Goal: Task Accomplishment & Management: Manage account settings

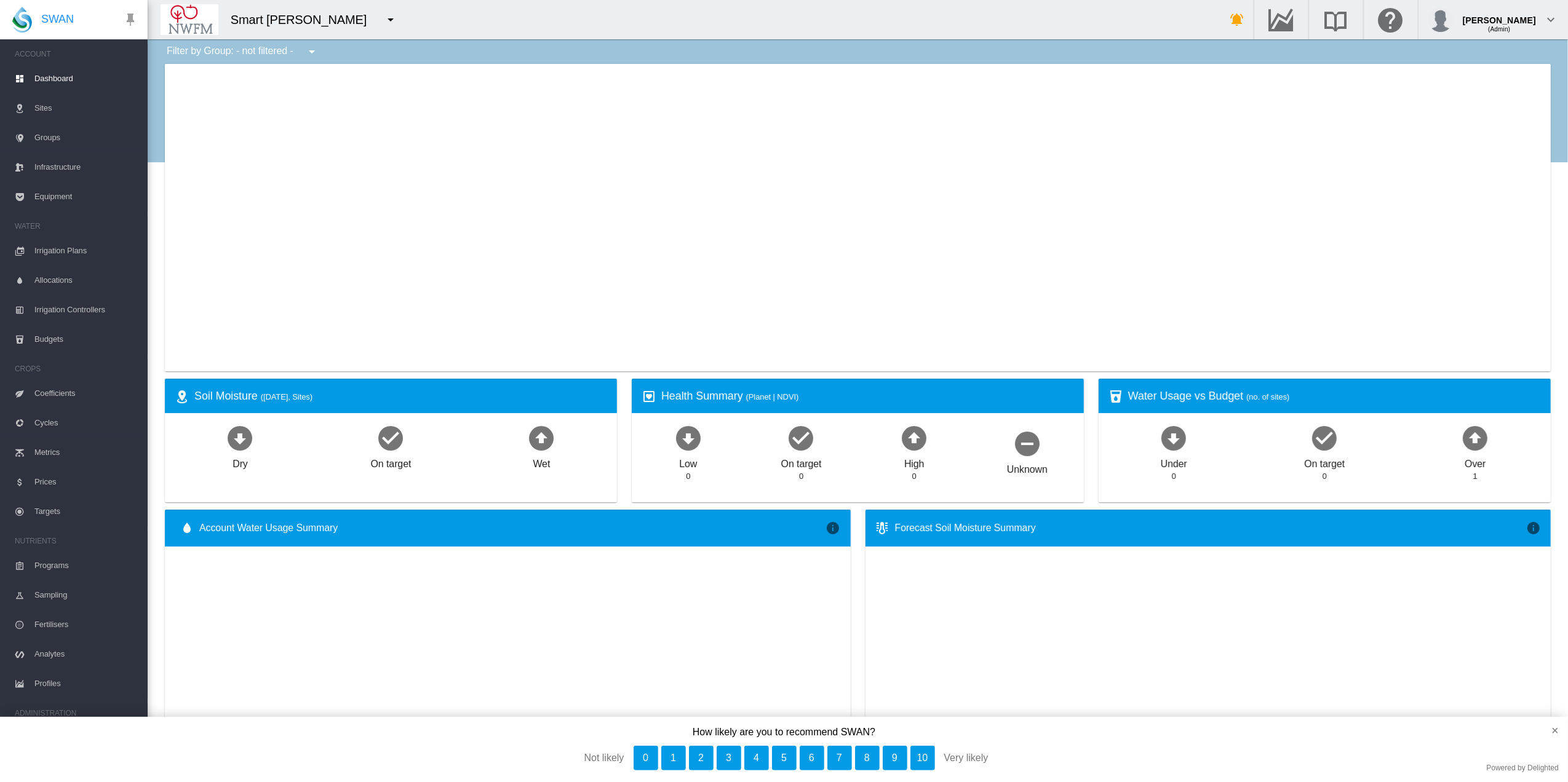
type input "**********"
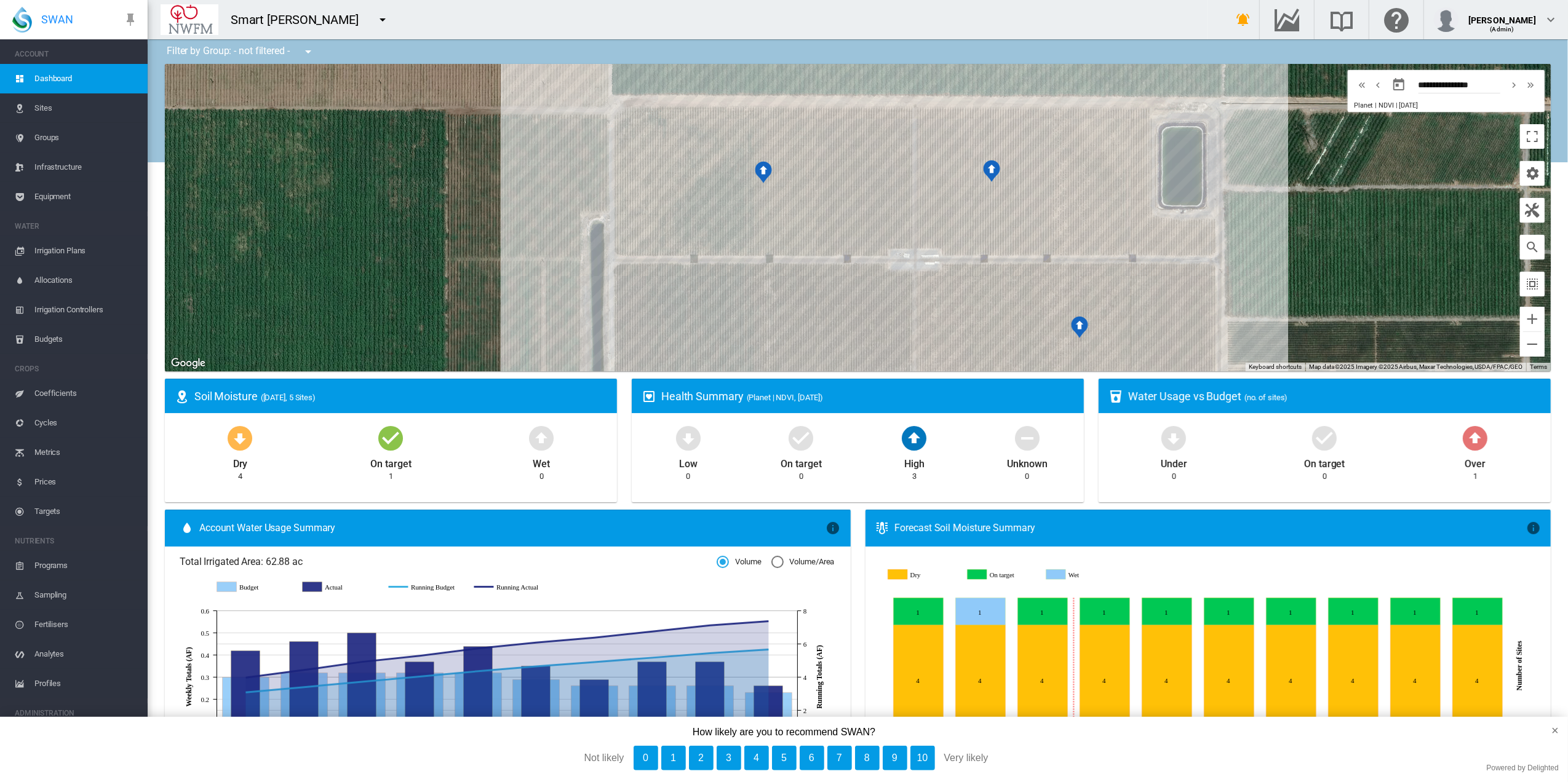
click at [390, 19] on md-icon "icon-menu-down" at bounding box center [382, 19] width 15 height 15
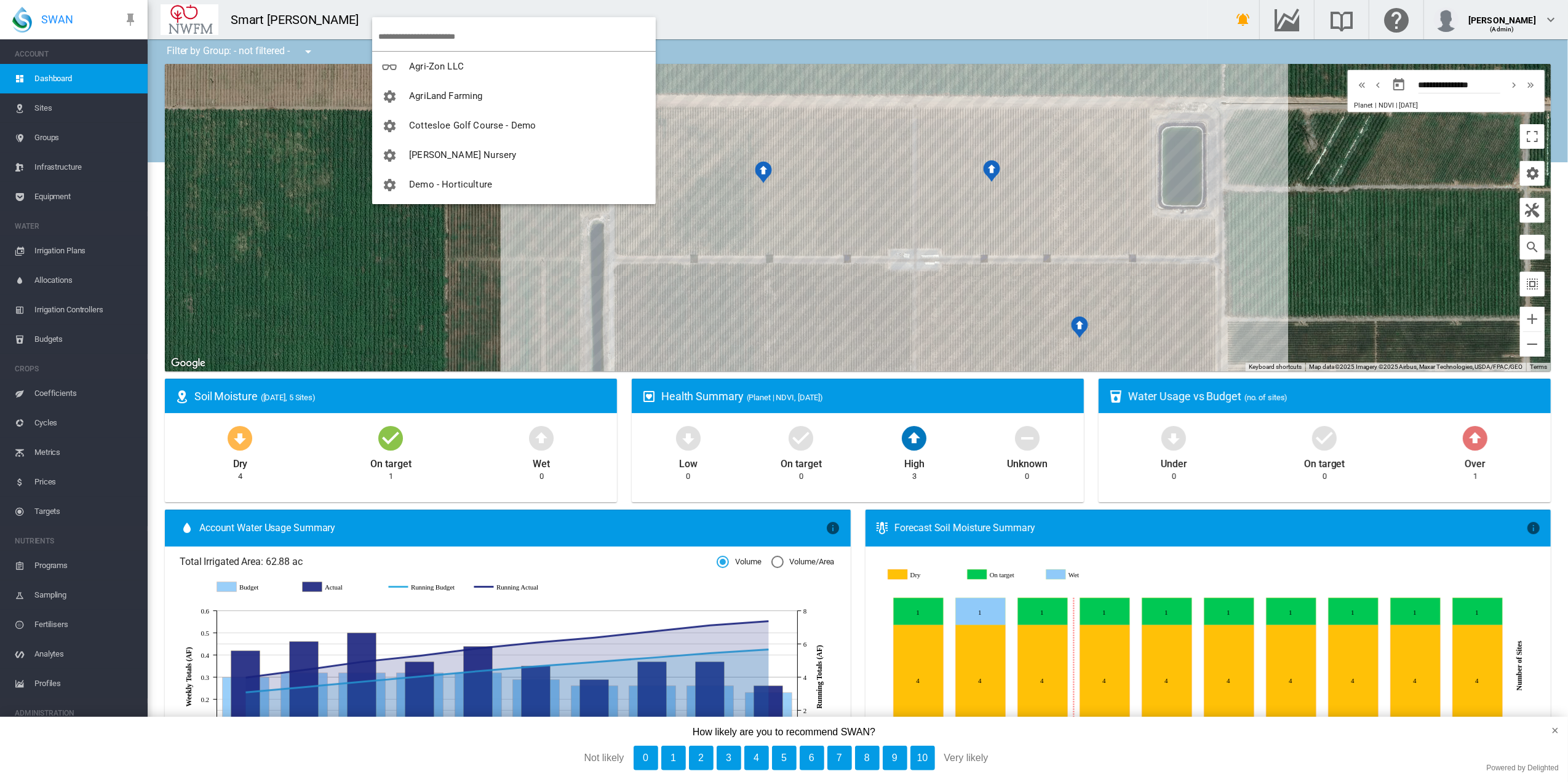
click at [507, 315] on md-backdrop at bounding box center [784, 391] width 1568 height 782
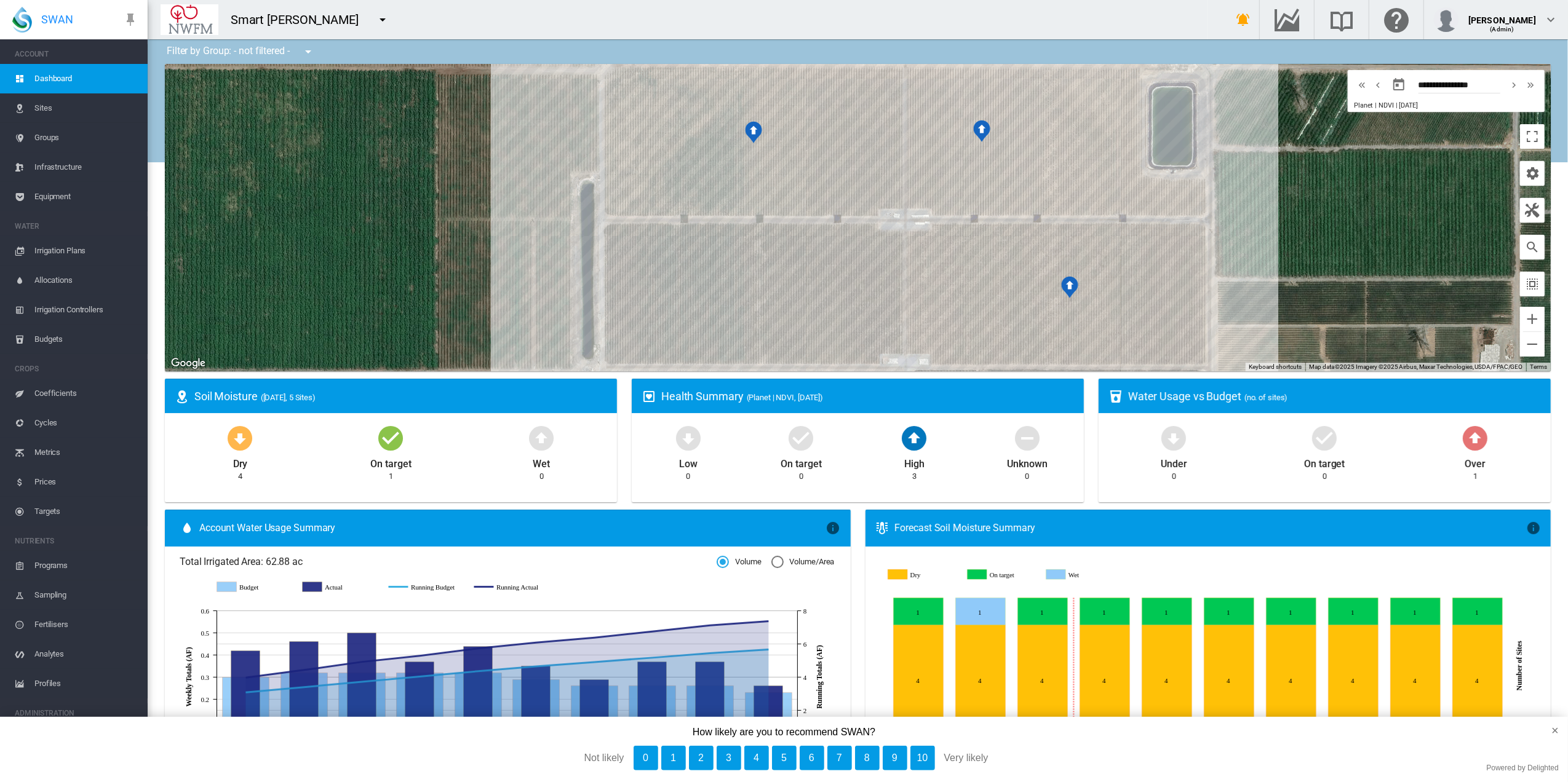
drag, startPoint x: 1334, startPoint y: 263, endPoint x: 1324, endPoint y: 222, distance: 42.2
click at [1324, 222] on div at bounding box center [858, 217] width 1385 height 307
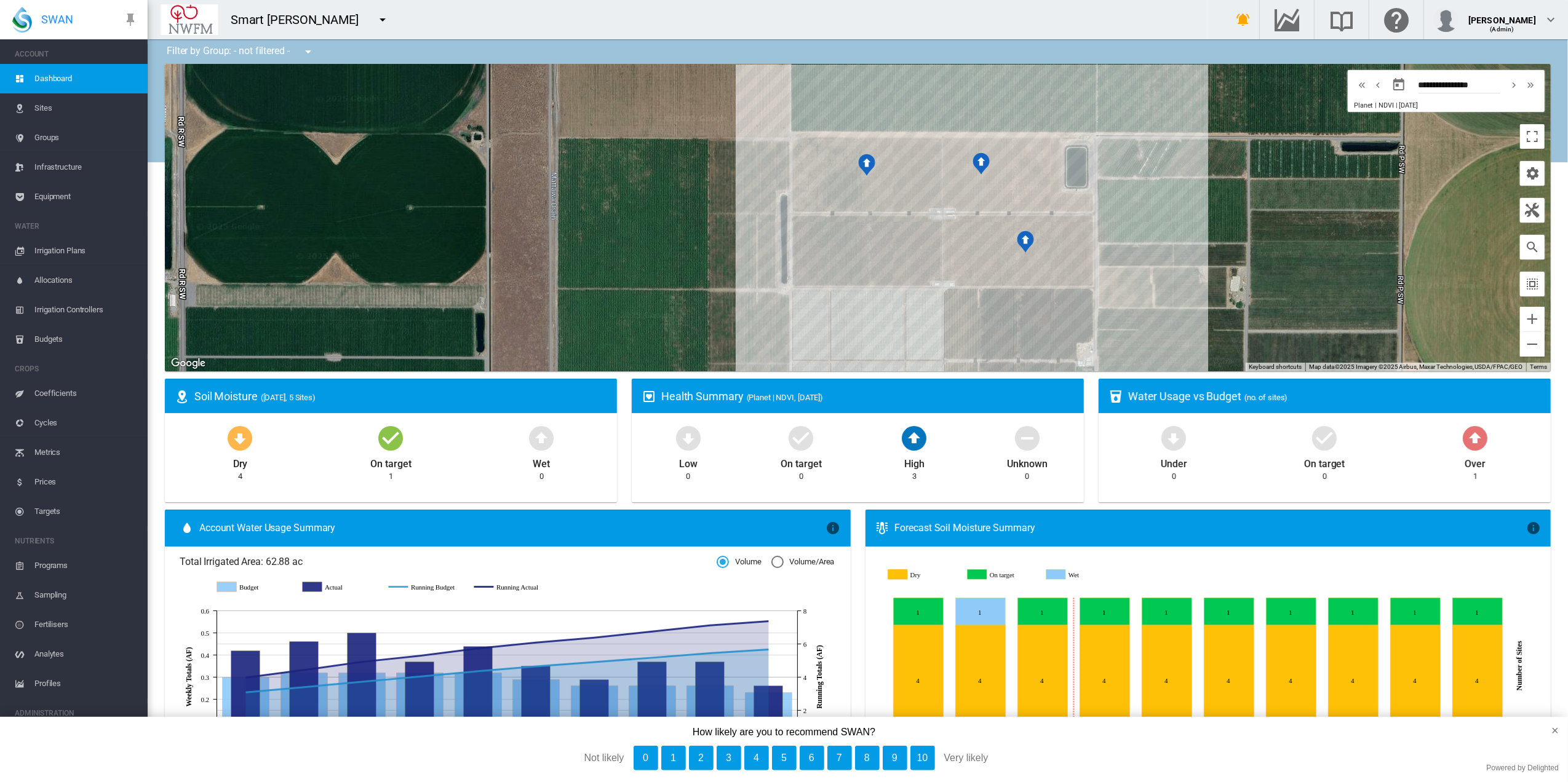
drag, startPoint x: 434, startPoint y: 191, endPoint x: 714, endPoint y: 200, distance: 280.1
click at [714, 200] on div at bounding box center [858, 217] width 1385 height 307
click at [390, 20] on md-icon "icon-menu-down" at bounding box center [382, 19] width 15 height 15
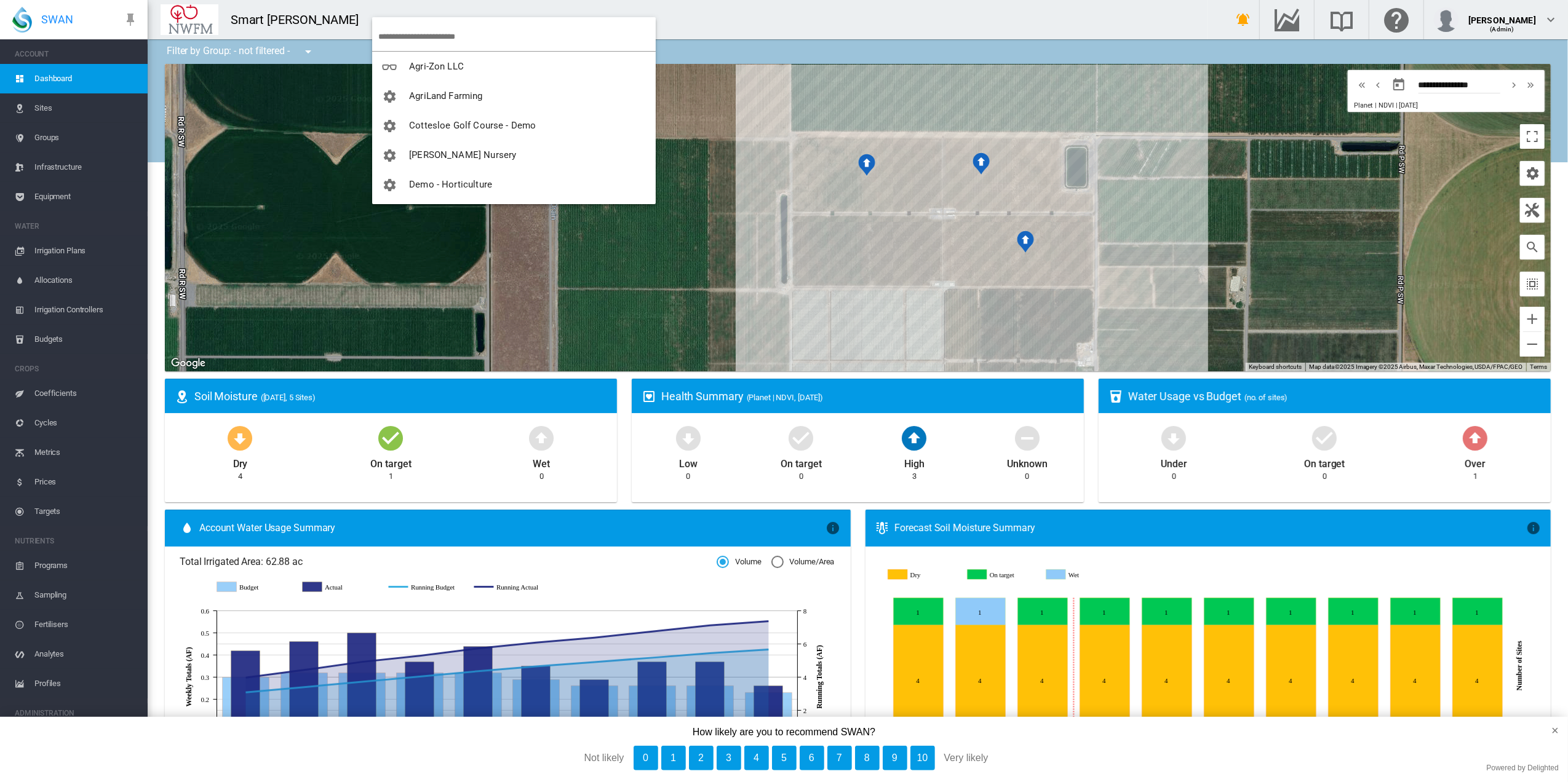
click at [707, 26] on md-backdrop at bounding box center [784, 391] width 1568 height 782
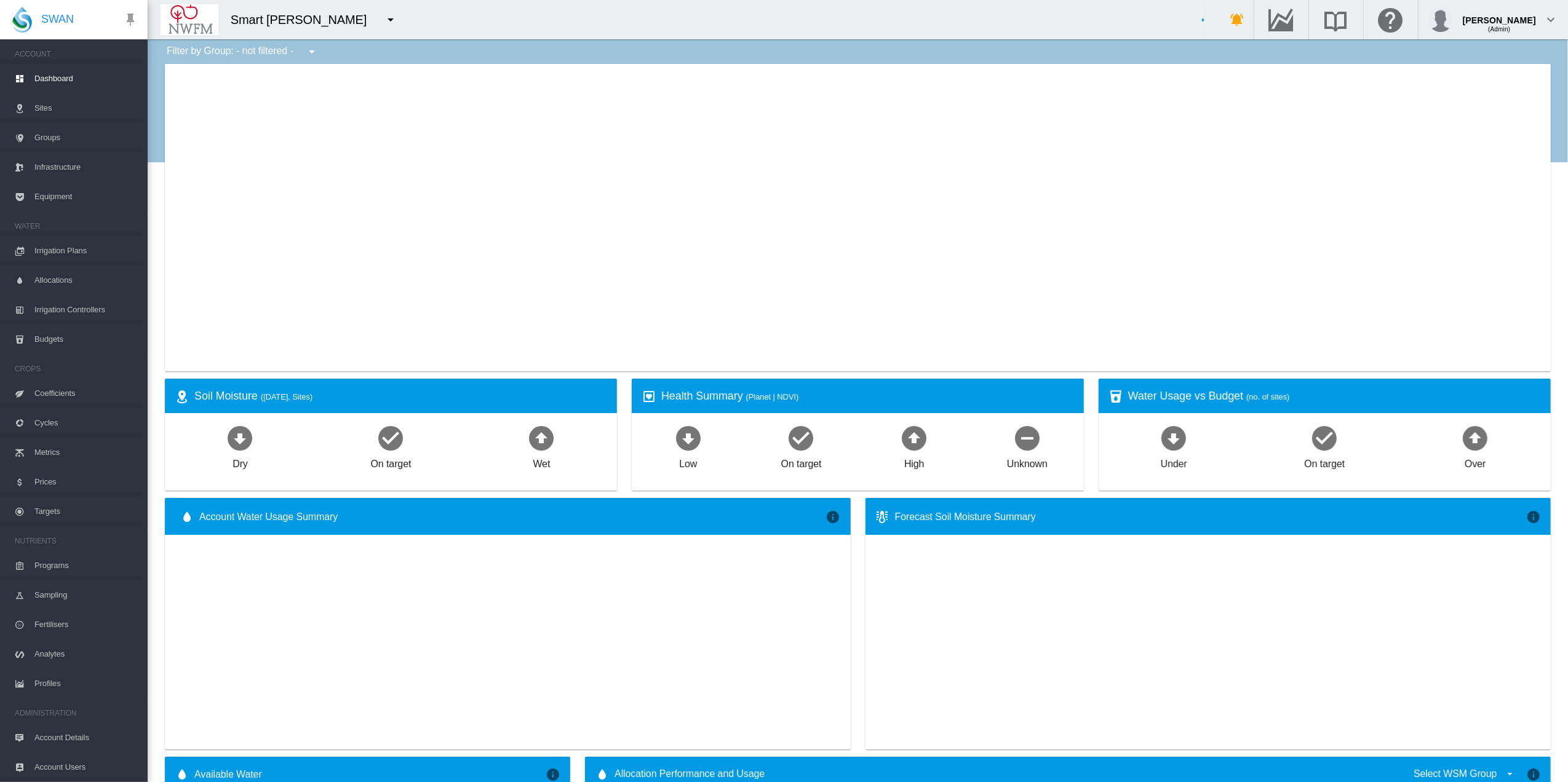
type input "**********"
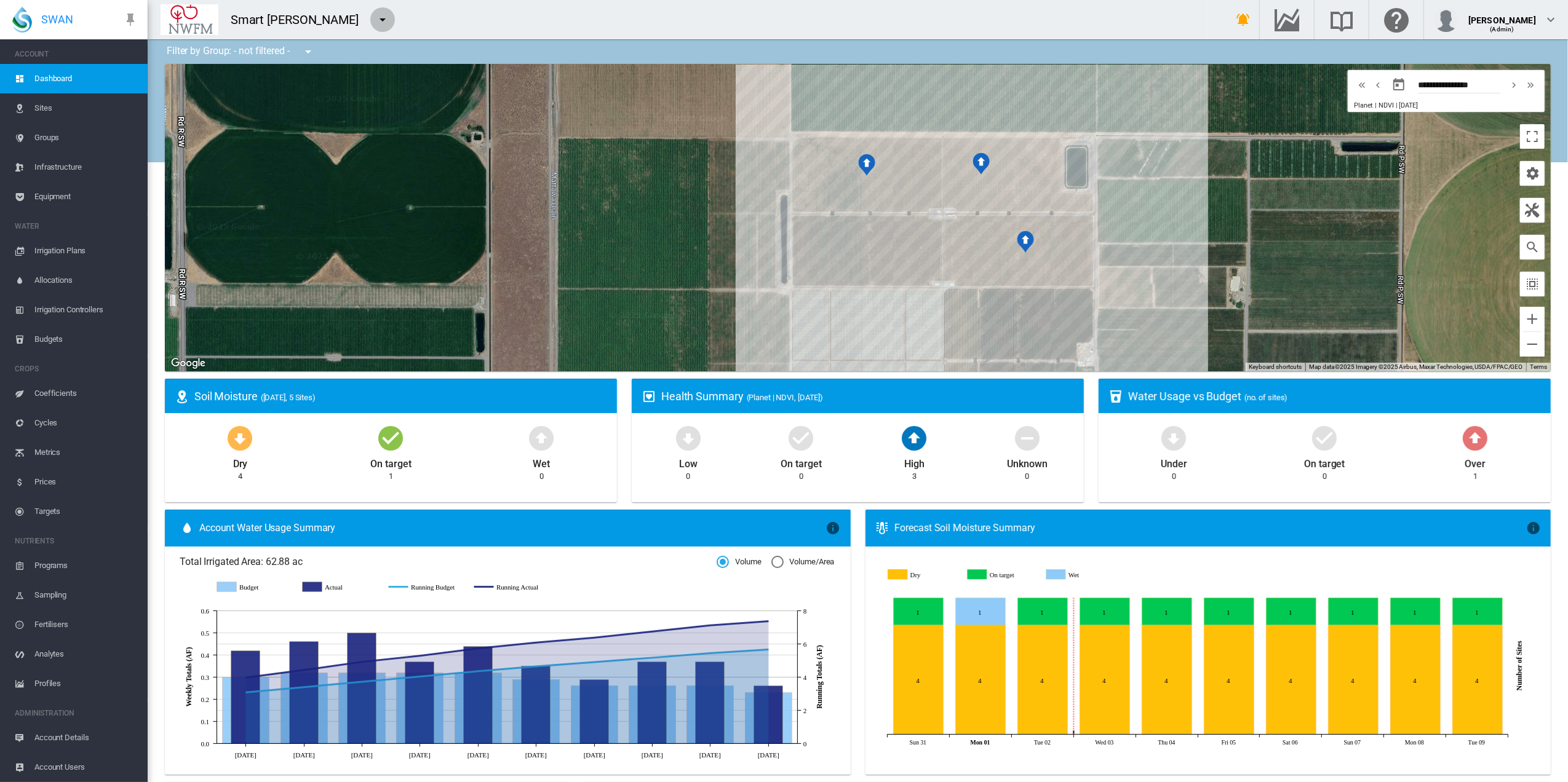
click at [387, 19] on md-icon "icon-menu-down" at bounding box center [382, 19] width 15 height 15
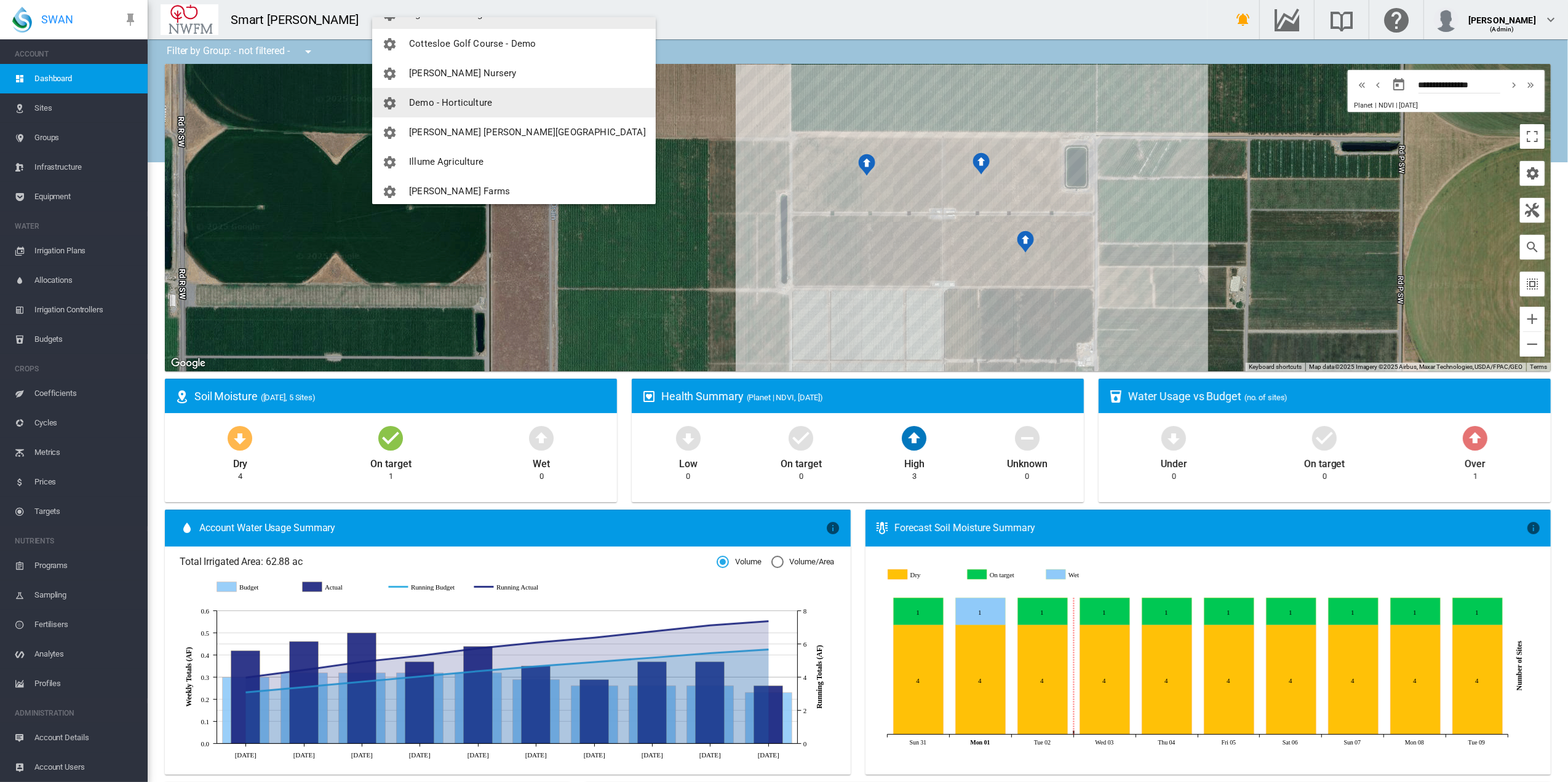
scroll to position [163, 0]
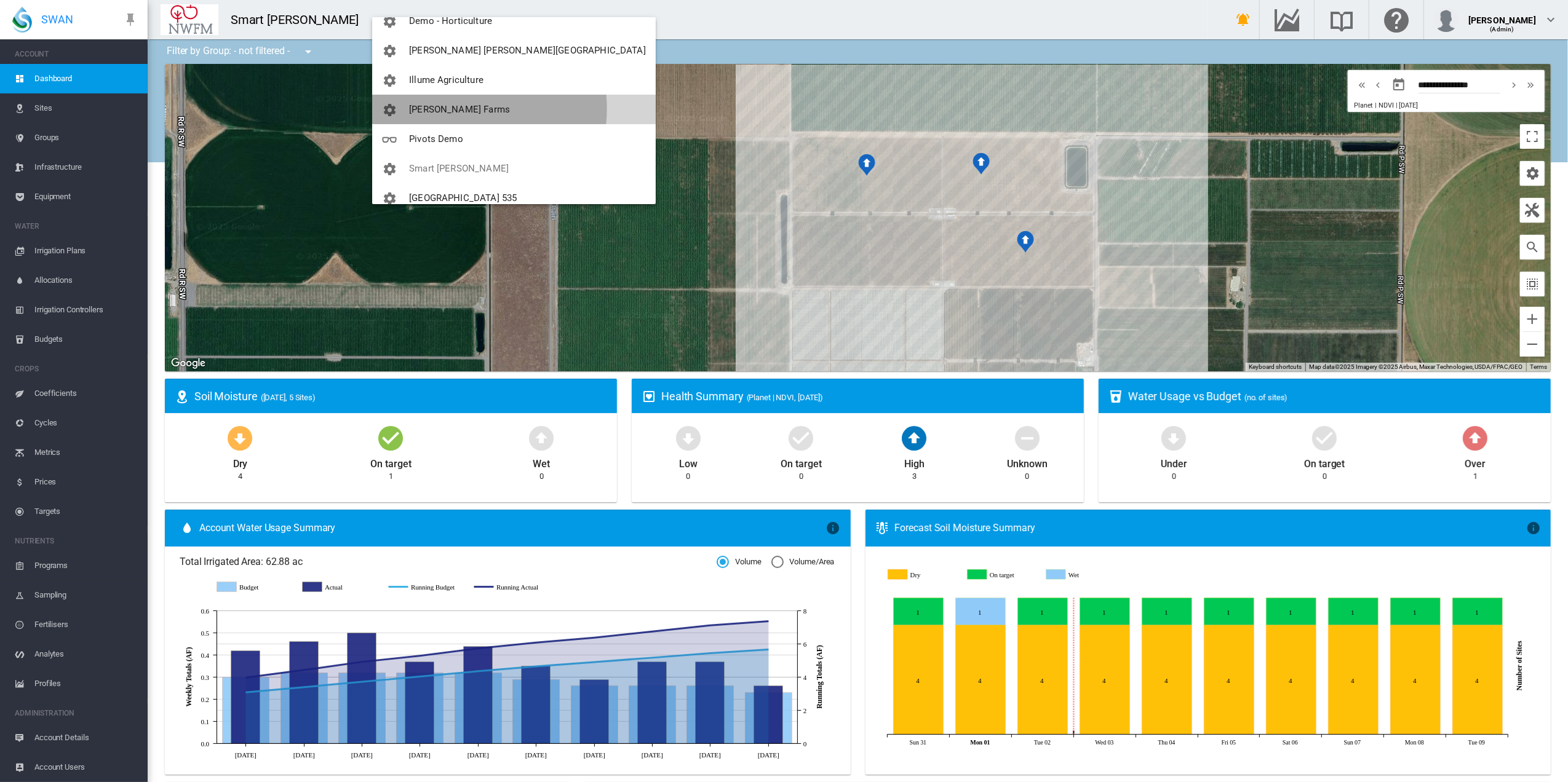
click at [457, 108] on span "Maddox Farms" at bounding box center [459, 110] width 101 height 11
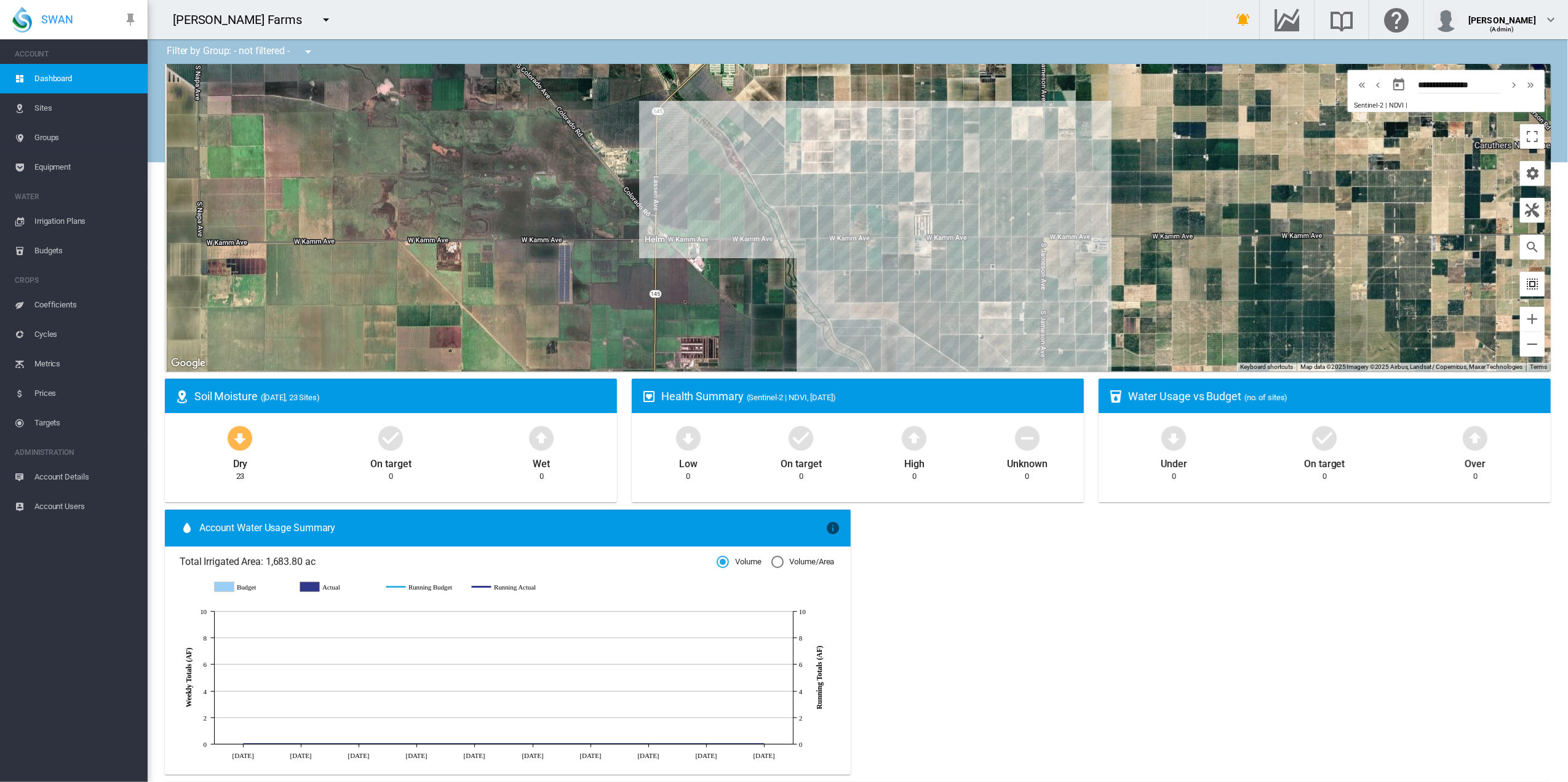
click at [1524, 288] on md-icon "icon-select-all" at bounding box center [1532, 284] width 15 height 15
click at [1524, 285] on md-icon "icon-select-all" at bounding box center [1532, 284] width 15 height 15
click at [1520, 132] on button "Toggle fullscreen view" at bounding box center [1532, 137] width 24 height 24
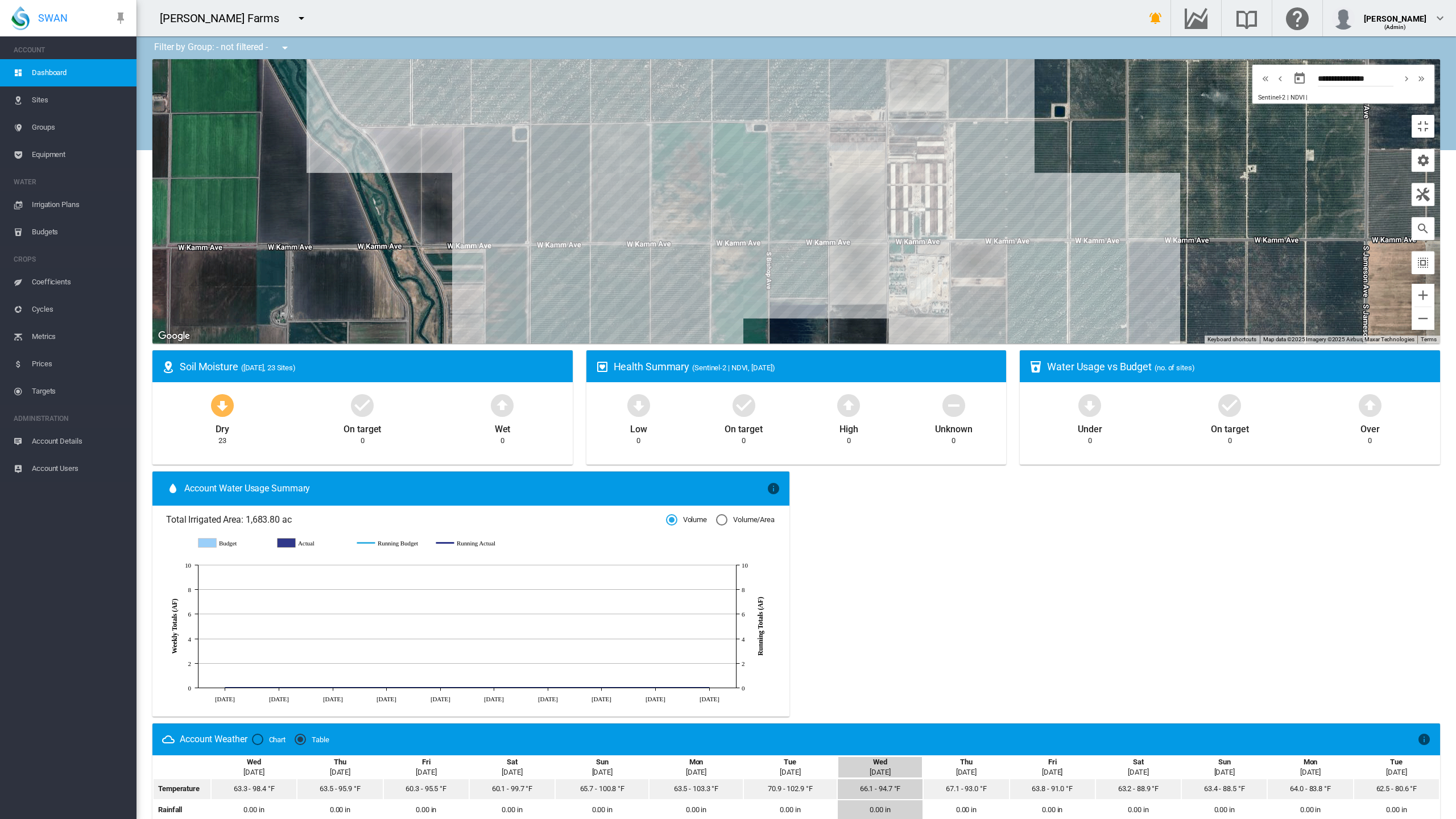
drag, startPoint x: 780, startPoint y: 344, endPoint x: 1289, endPoint y: 119, distance: 556.5
click at [1289, 119] on div at bounding box center [796, 201] width 1288 height 284
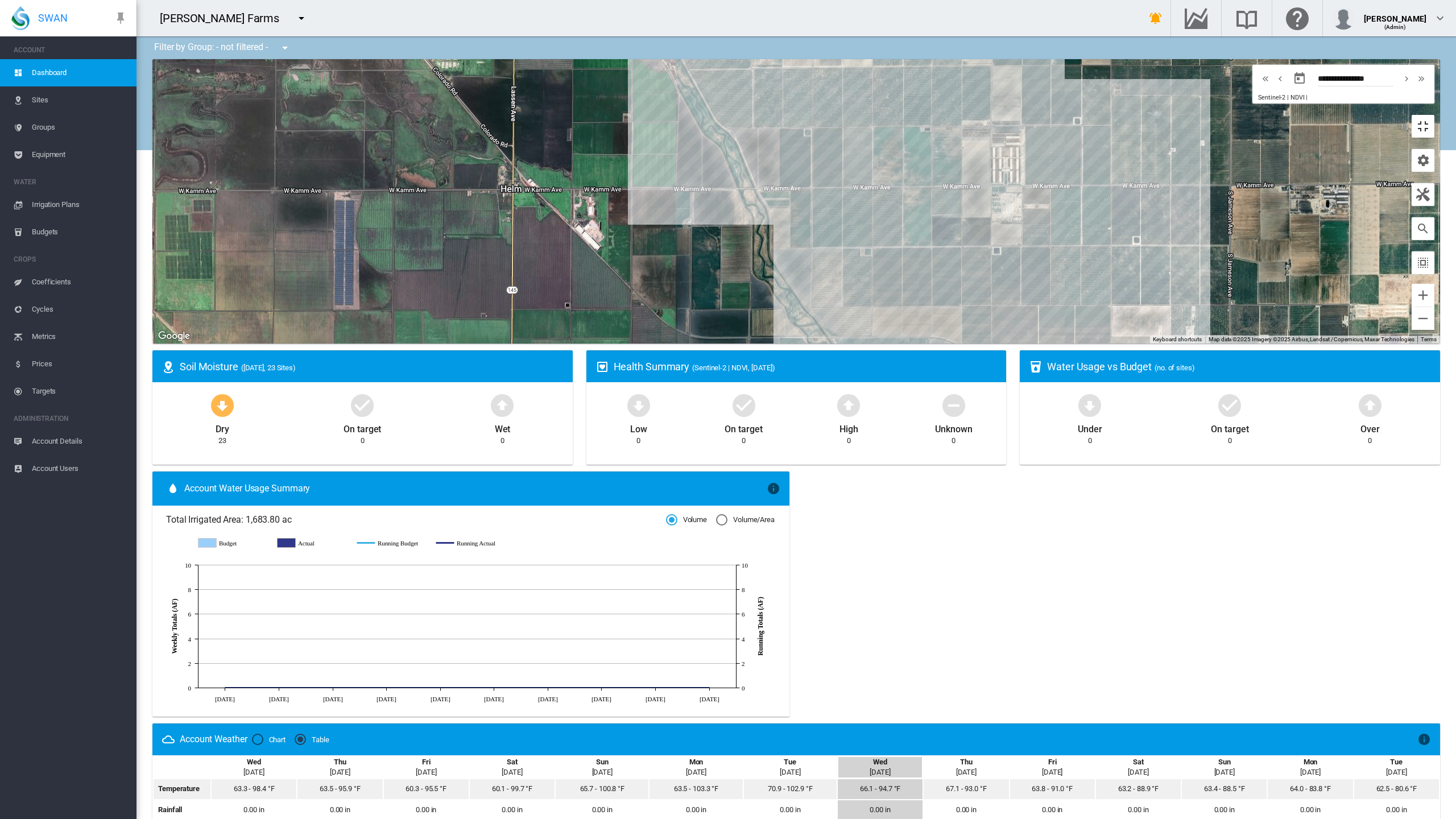
click at [1434, 115] on button "Toggle fullscreen view" at bounding box center [1423, 126] width 22 height 22
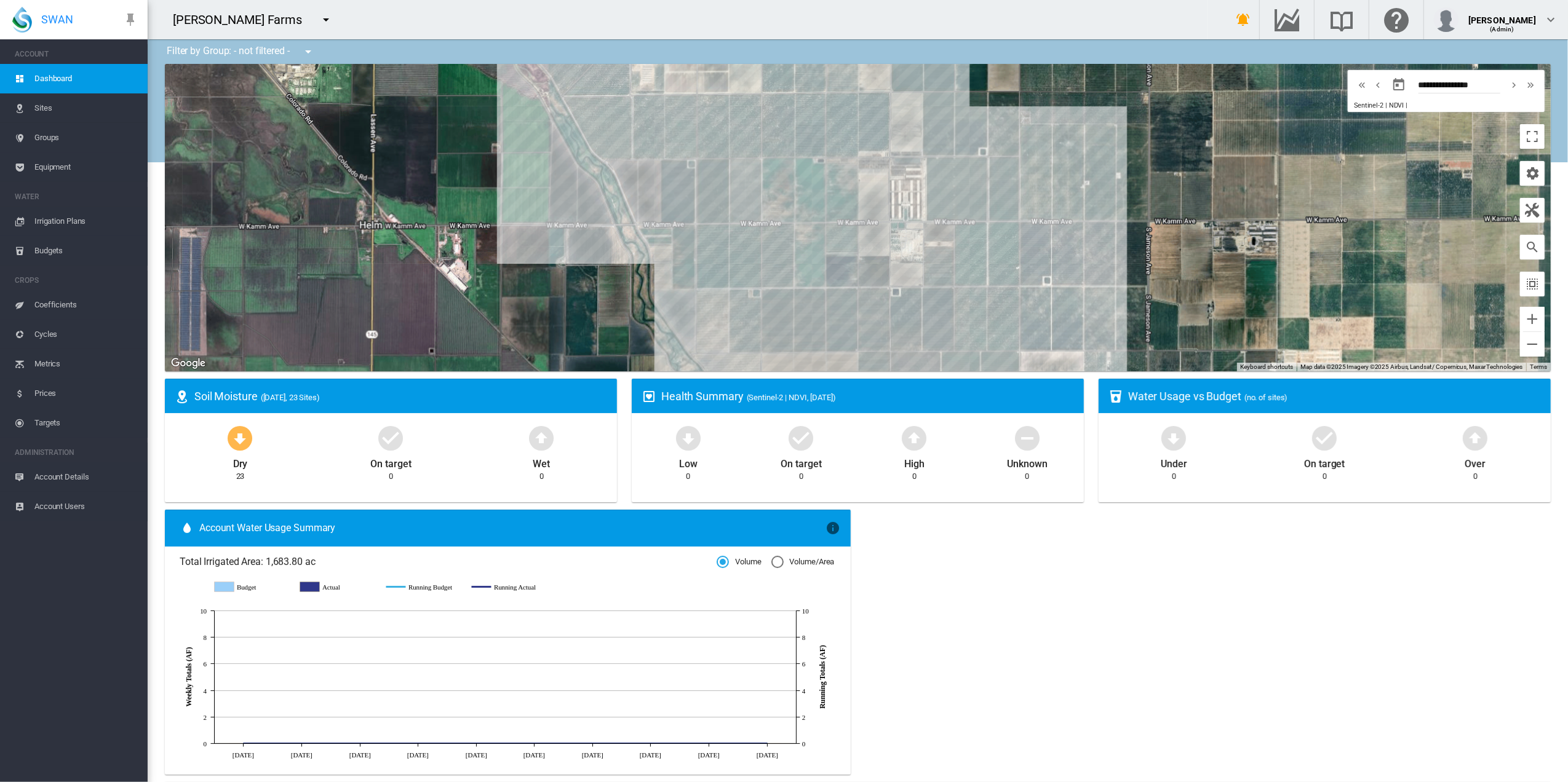
drag, startPoint x: 1076, startPoint y: 212, endPoint x: 908, endPoint y: 207, distance: 168.1
click at [909, 225] on div at bounding box center [858, 217] width 1385 height 307
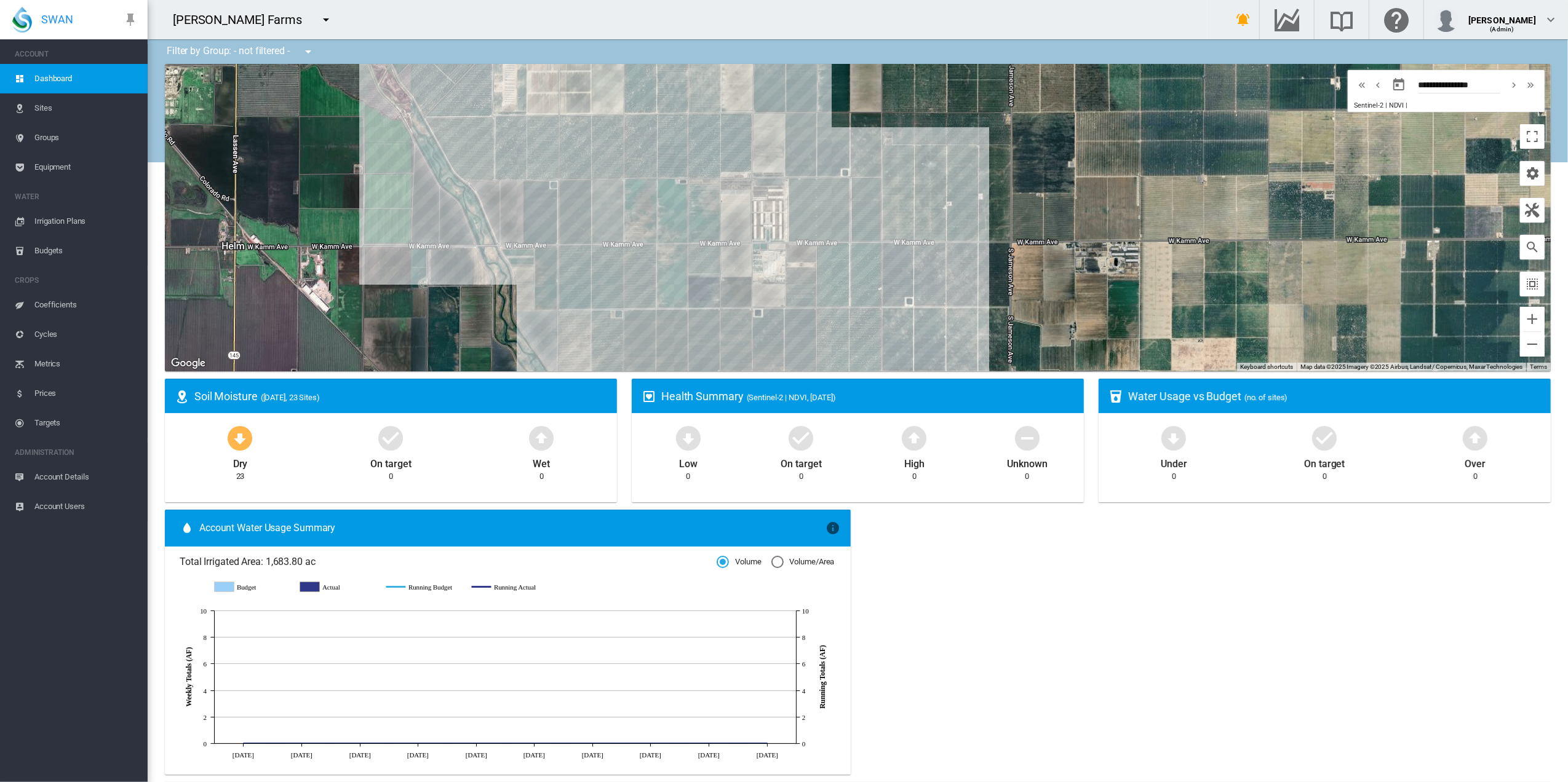
drag, startPoint x: 1033, startPoint y: 174, endPoint x: 896, endPoint y: 191, distance: 138.1
click at [896, 191] on div at bounding box center [858, 217] width 1385 height 307
